Goal: Find specific page/section: Find specific page/section

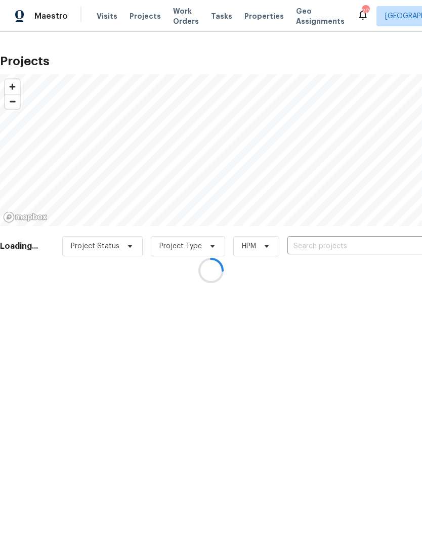
click at [352, 245] on div at bounding box center [211, 270] width 422 height 541
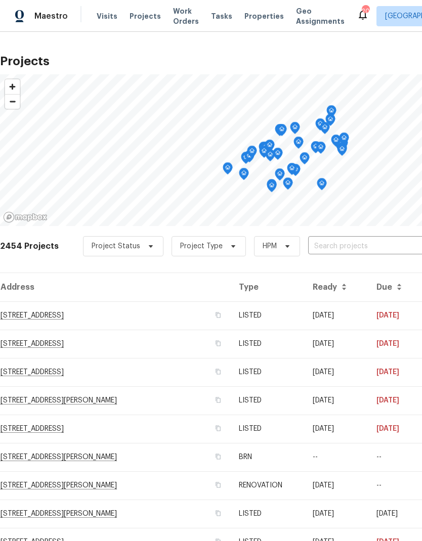
click at [370, 239] on input "text" at bounding box center [366, 247] width 116 height 16
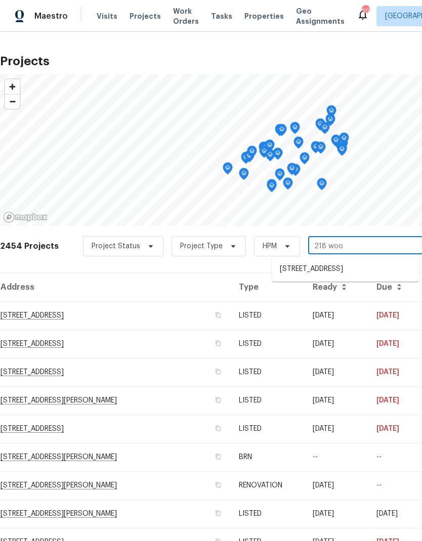
type input "218 wood"
click at [371, 265] on li "[STREET_ADDRESS]" at bounding box center [345, 269] width 147 height 17
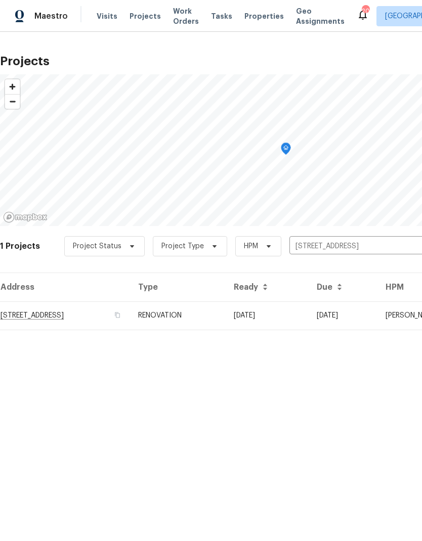
click at [121, 315] on td "[STREET_ADDRESS]" at bounding box center [65, 315] width 130 height 28
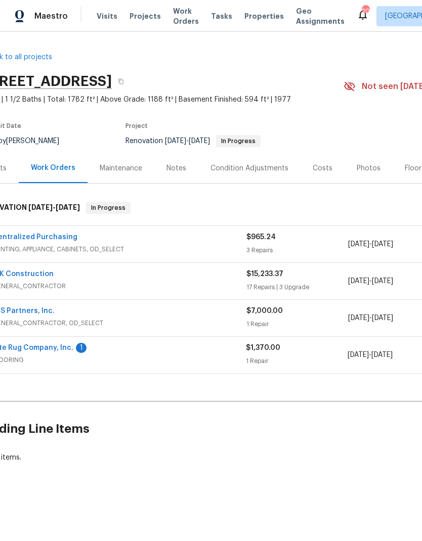
scroll to position [0, 15]
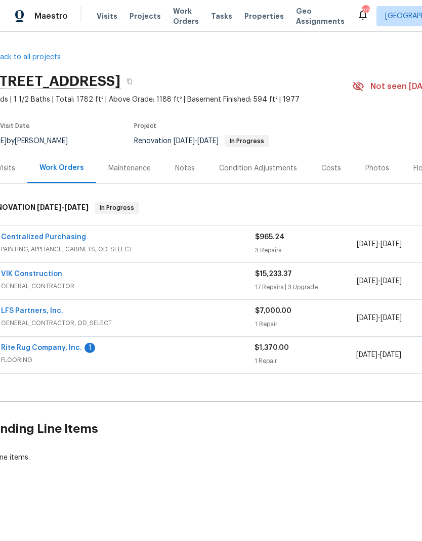
click at [183, 170] on div "Notes" at bounding box center [185, 168] width 20 height 10
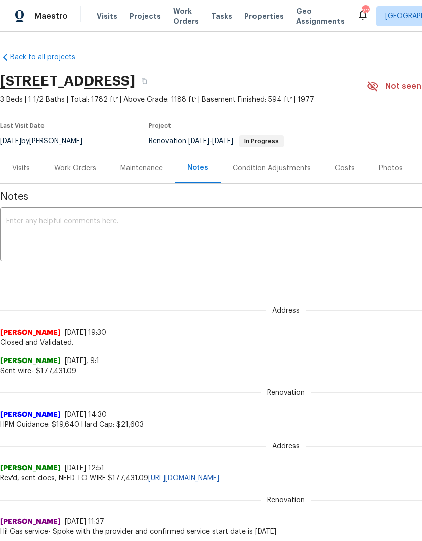
click at [86, 171] on div "Work Orders" at bounding box center [75, 168] width 42 height 10
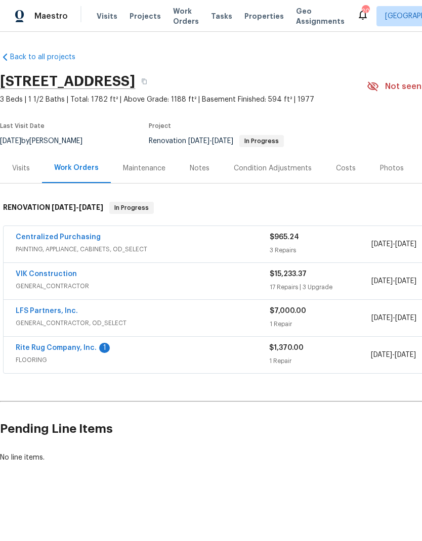
click at [341, 164] on div "Costs" at bounding box center [346, 168] width 20 height 10
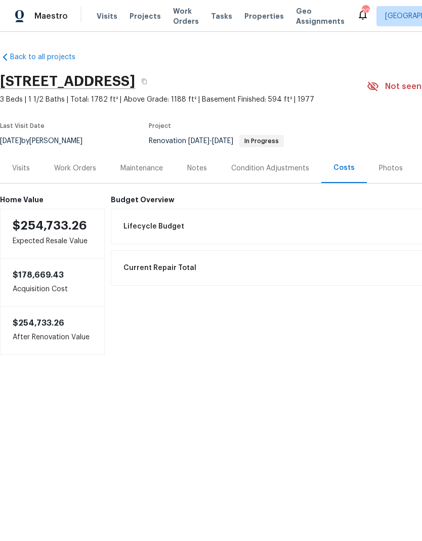
click at [200, 164] on div "Notes" at bounding box center [197, 168] width 20 height 10
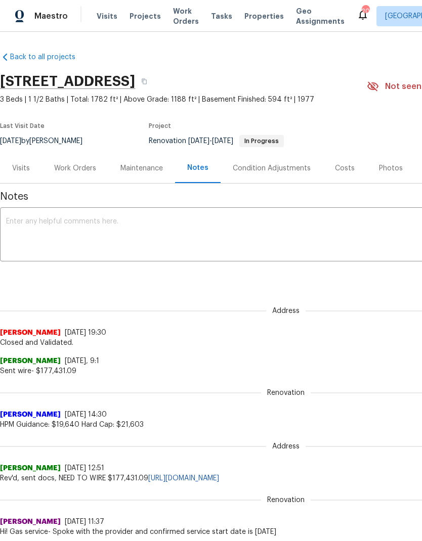
click at [87, 166] on div "Work Orders" at bounding box center [75, 168] width 42 height 10
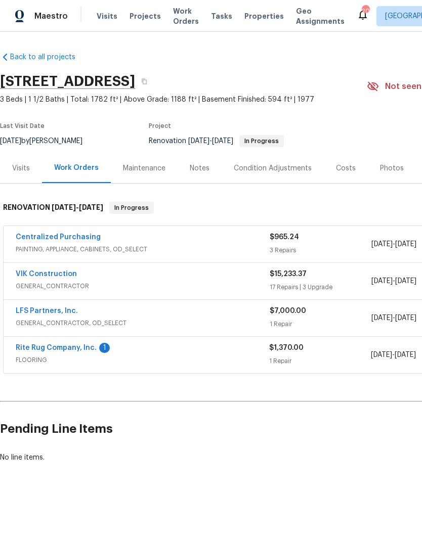
click at [366, 285] on div "17 Repairs | 3 Upgrade" at bounding box center [321, 287] width 102 height 10
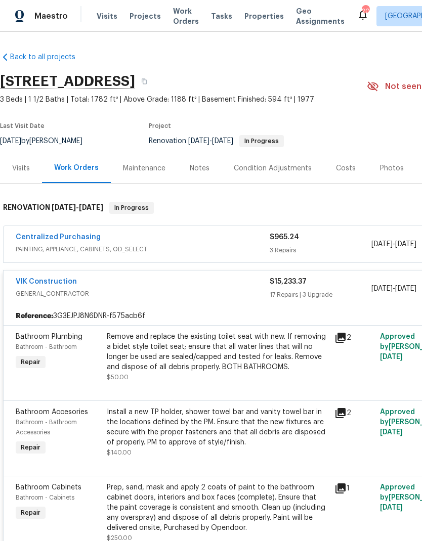
click at [317, 286] on div "$15,233.37" at bounding box center [321, 282] width 102 height 10
